Goal: Task Accomplishment & Management: Use online tool/utility

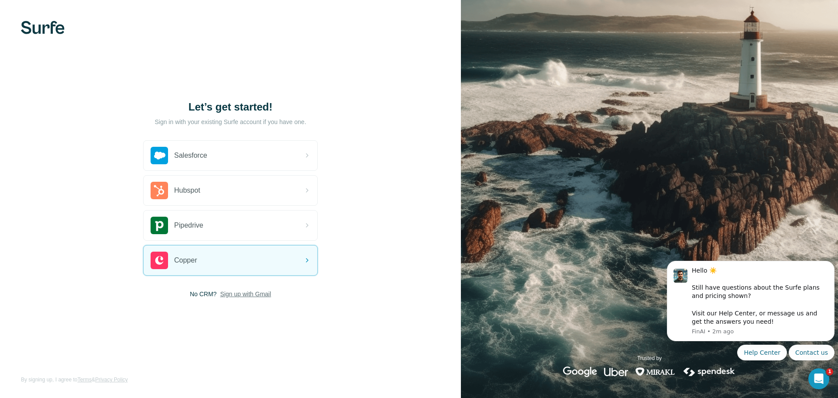
click at [249, 294] on span "Sign up with Gmail" at bounding box center [245, 293] width 51 height 9
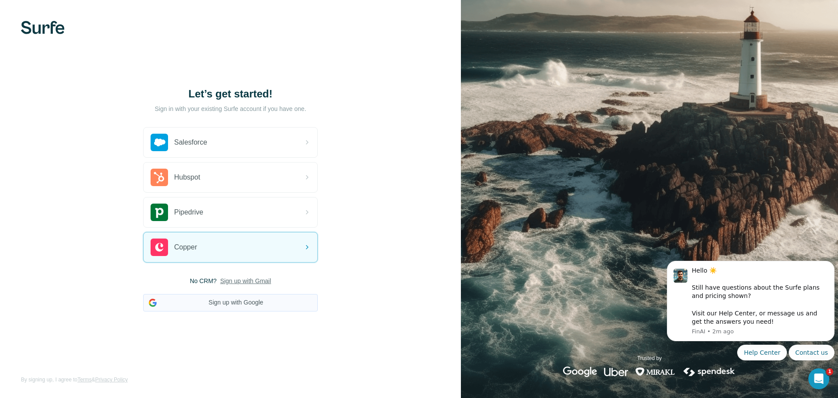
click at [218, 303] on button "Sign up with Google" at bounding box center [230, 302] width 175 height 17
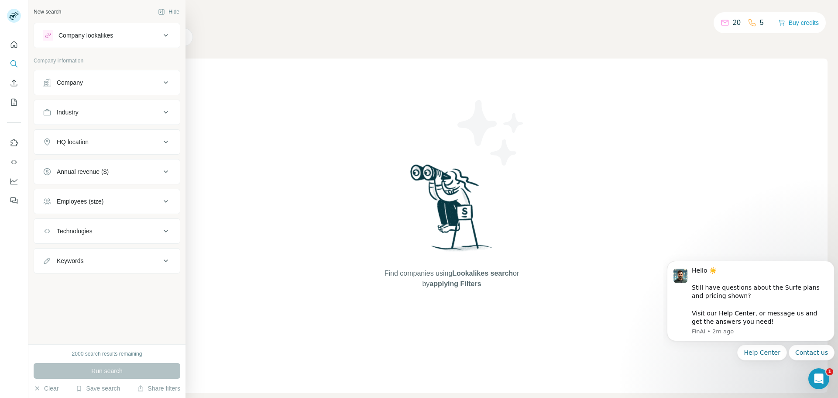
click at [122, 85] on div "Company" at bounding box center [102, 82] width 118 height 9
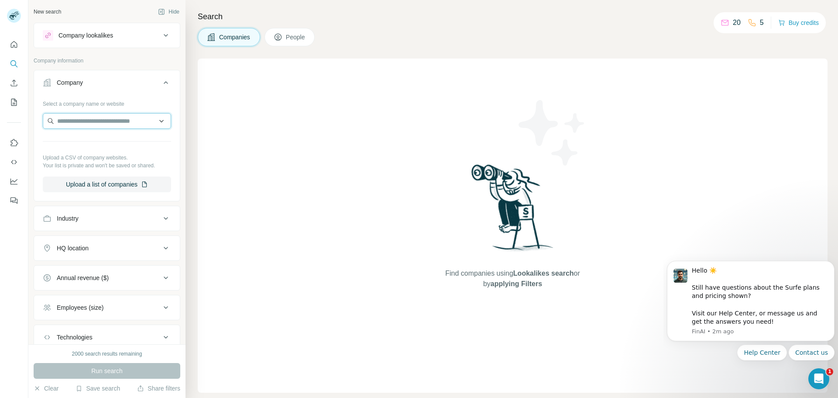
click at [114, 122] on input "text" at bounding box center [107, 121] width 128 height 16
type input "*"
click at [102, 216] on div "Industry" at bounding box center [102, 218] width 118 height 9
click at [82, 237] on input at bounding box center [102, 240] width 108 height 10
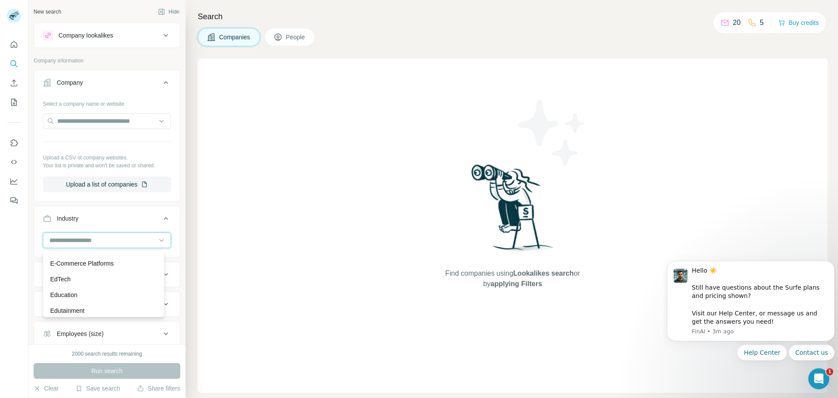
click at [97, 236] on input at bounding box center [102, 240] width 108 height 10
click at [97, 242] on input at bounding box center [102, 240] width 108 height 10
click at [90, 126] on input "text" at bounding box center [107, 121] width 128 height 16
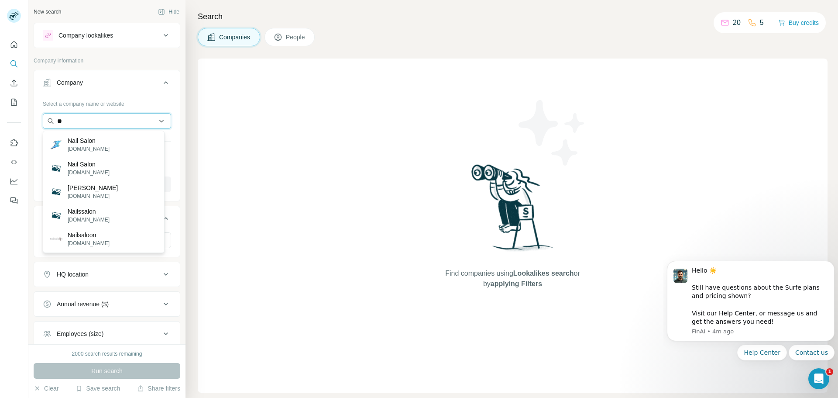
type input "*"
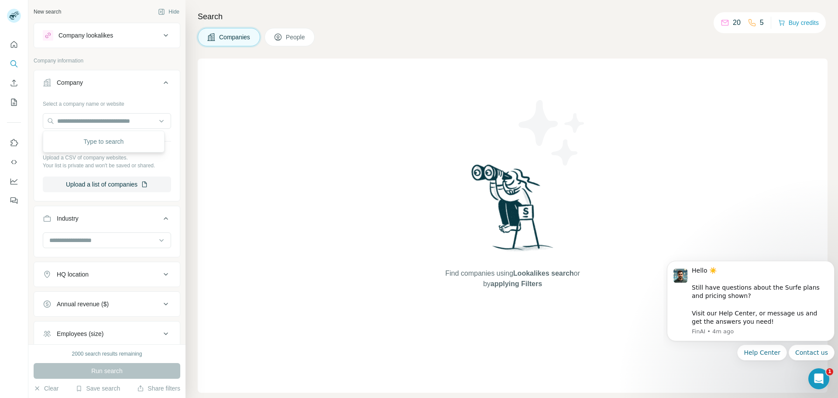
click at [102, 32] on div "Company lookalikes" at bounding box center [85, 35] width 55 height 9
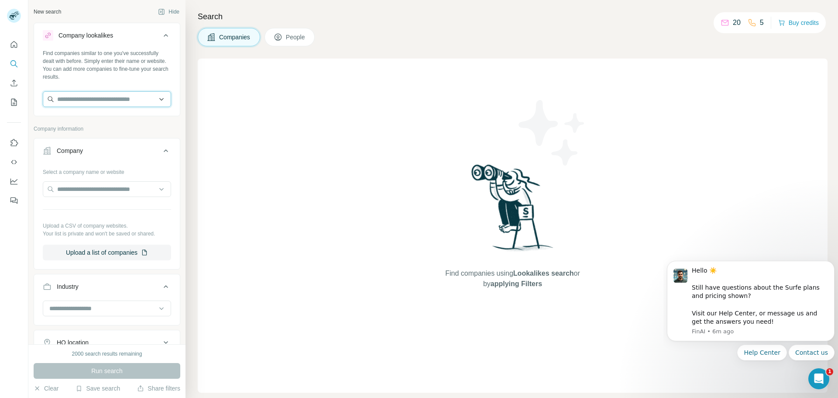
click at [86, 95] on input "text" at bounding box center [107, 99] width 128 height 16
paste input "**********"
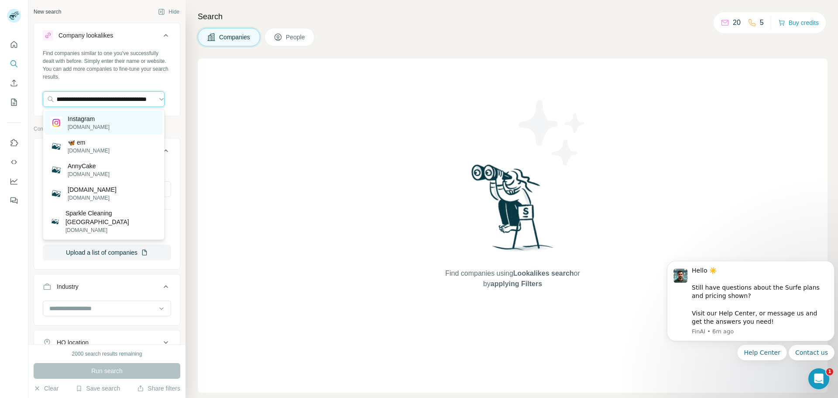
type input "**********"
click at [86, 123] on p "instagram.com" at bounding box center [89, 127] width 42 height 8
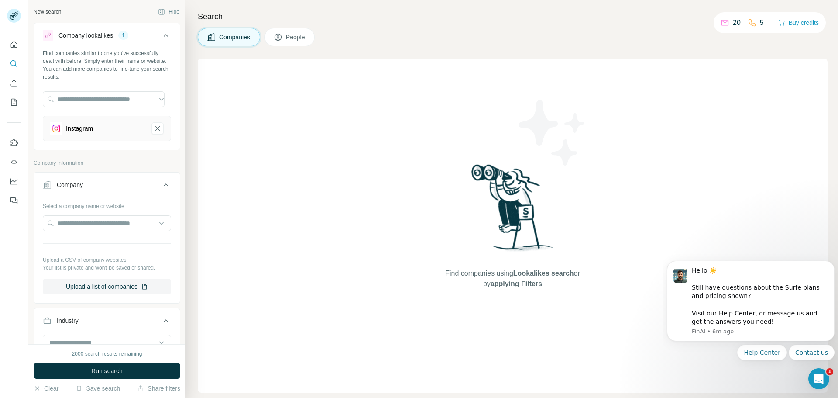
click at [105, 130] on div "Instagram" at bounding box center [97, 128] width 94 height 12
click at [96, 99] on input "text" at bounding box center [104, 99] width 122 height 16
click at [100, 33] on div "Company lookalikes" at bounding box center [85, 35] width 55 height 9
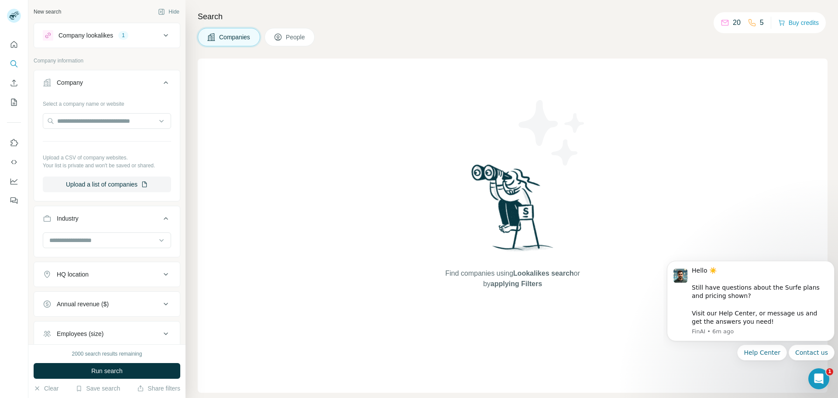
click at [100, 33] on div "Company lookalikes" at bounding box center [85, 35] width 55 height 9
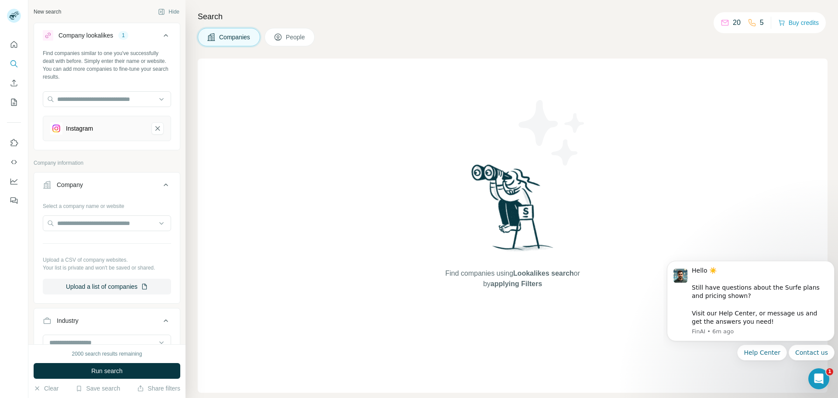
click at [34, 25] on button "Company lookalikes 1" at bounding box center [107, 37] width 146 height 24
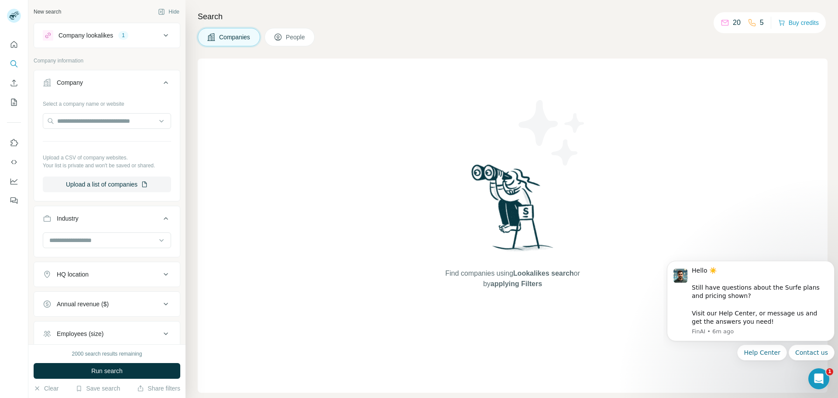
click at [34, 25] on button "Company lookalikes 1" at bounding box center [107, 35] width 146 height 21
click at [113, 367] on span "Run search" at bounding box center [106, 370] width 31 height 9
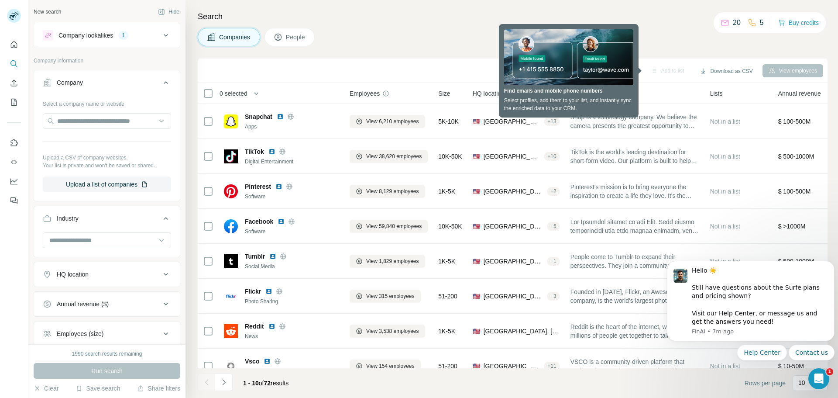
click at [359, 41] on div "Companies People" at bounding box center [513, 37] width 630 height 18
click at [161, 36] on icon at bounding box center [166, 35] width 10 height 10
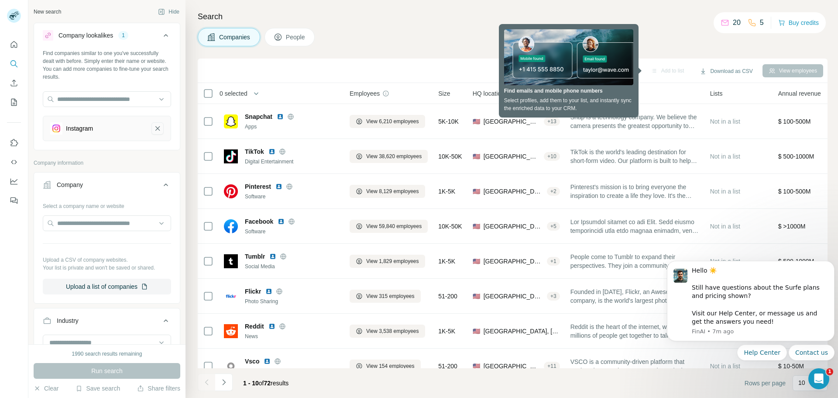
click at [154, 131] on icon "Instagram-remove-button" at bounding box center [158, 128] width 8 height 9
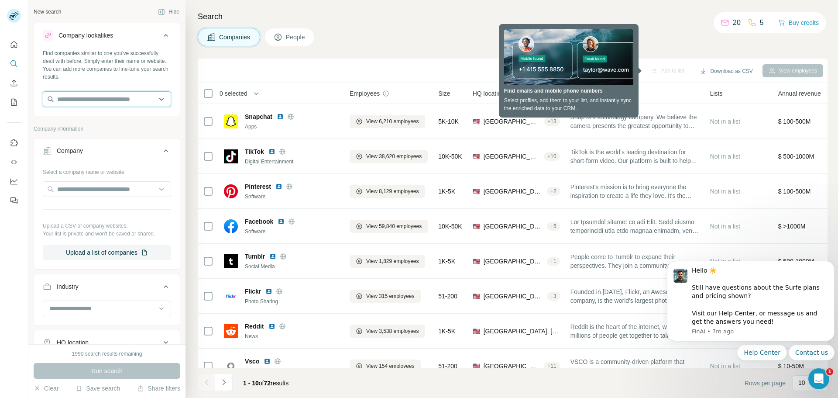
click at [82, 96] on input "text" at bounding box center [107, 99] width 128 height 16
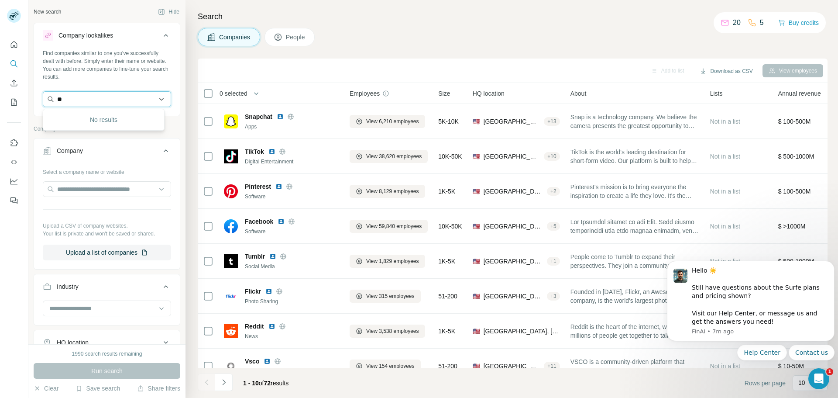
type input "*"
click at [76, 100] on input "text" at bounding box center [107, 99] width 128 height 16
paste input "**********"
type input "**********"
click at [85, 122] on div "No results" at bounding box center [103, 119] width 117 height 17
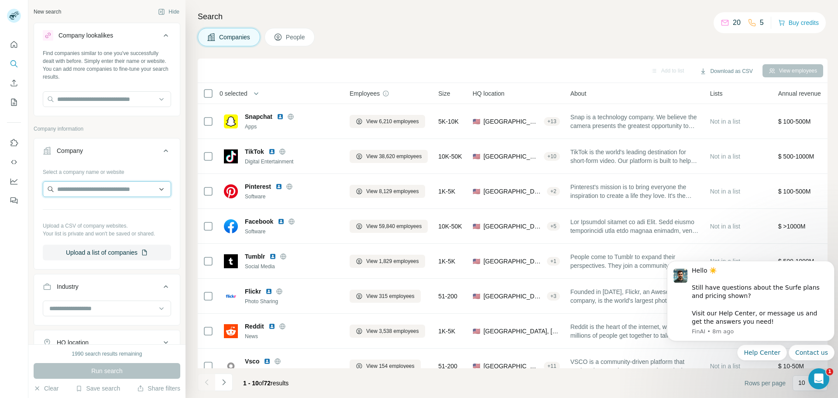
click at [72, 185] on input "text" at bounding box center [107, 189] width 128 height 16
type input "**********"
click at [105, 302] on div at bounding box center [102, 308] width 108 height 15
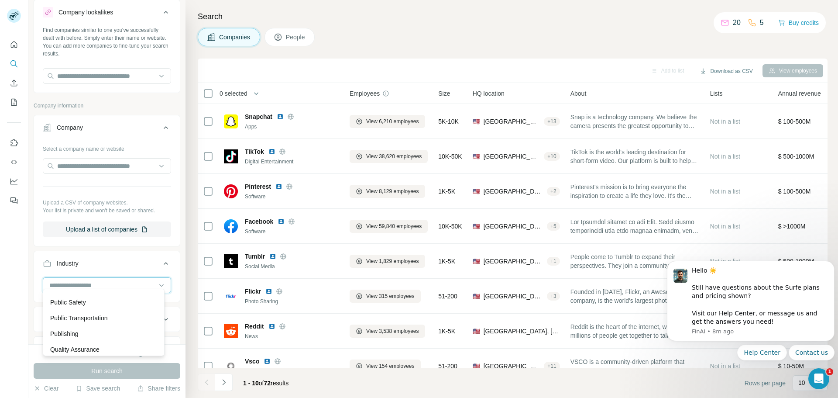
scroll to position [154, 0]
